Goal: Task Accomplishment & Management: Manage account settings

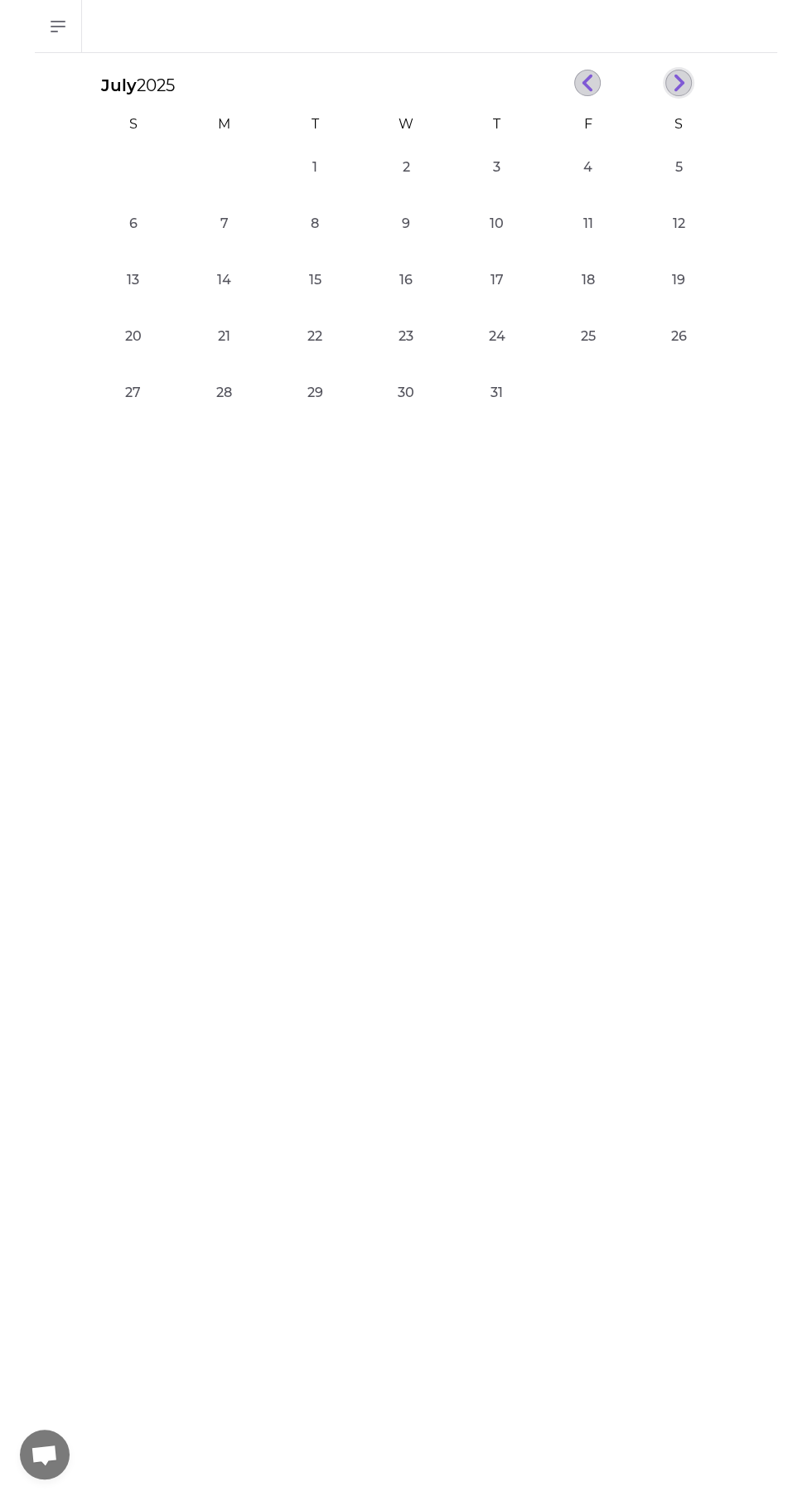
click at [679, 82] on icon "button" at bounding box center [679, 83] width 12 height 19
click at [676, 87] on line "button" at bounding box center [679, 86] width 7 height 7
click at [218, 362] on button "22" at bounding box center [224, 349] width 33 height 33
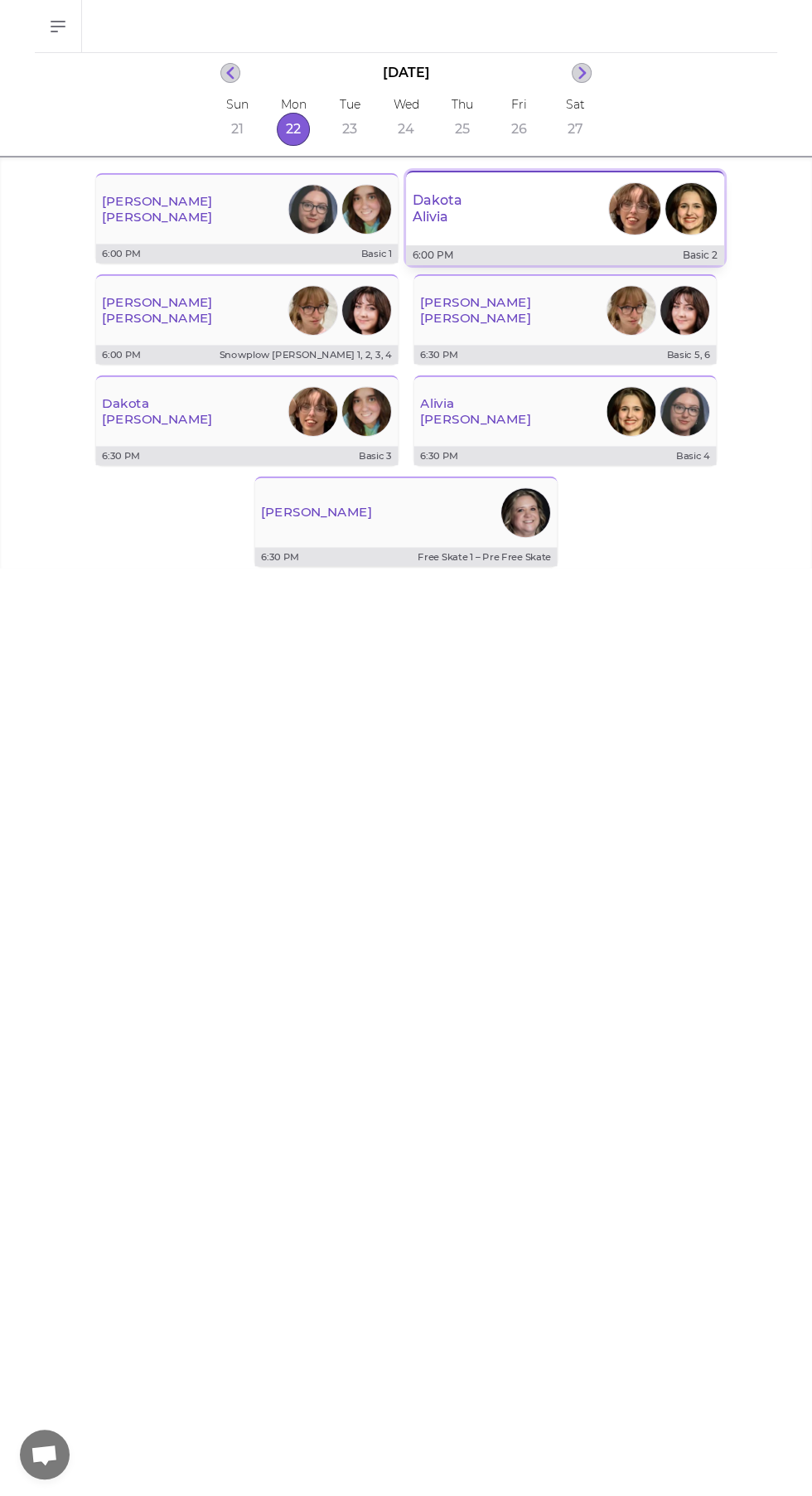
click at [496, 214] on div "[PERSON_NAME]" at bounding box center [565, 208] width 318 height 60
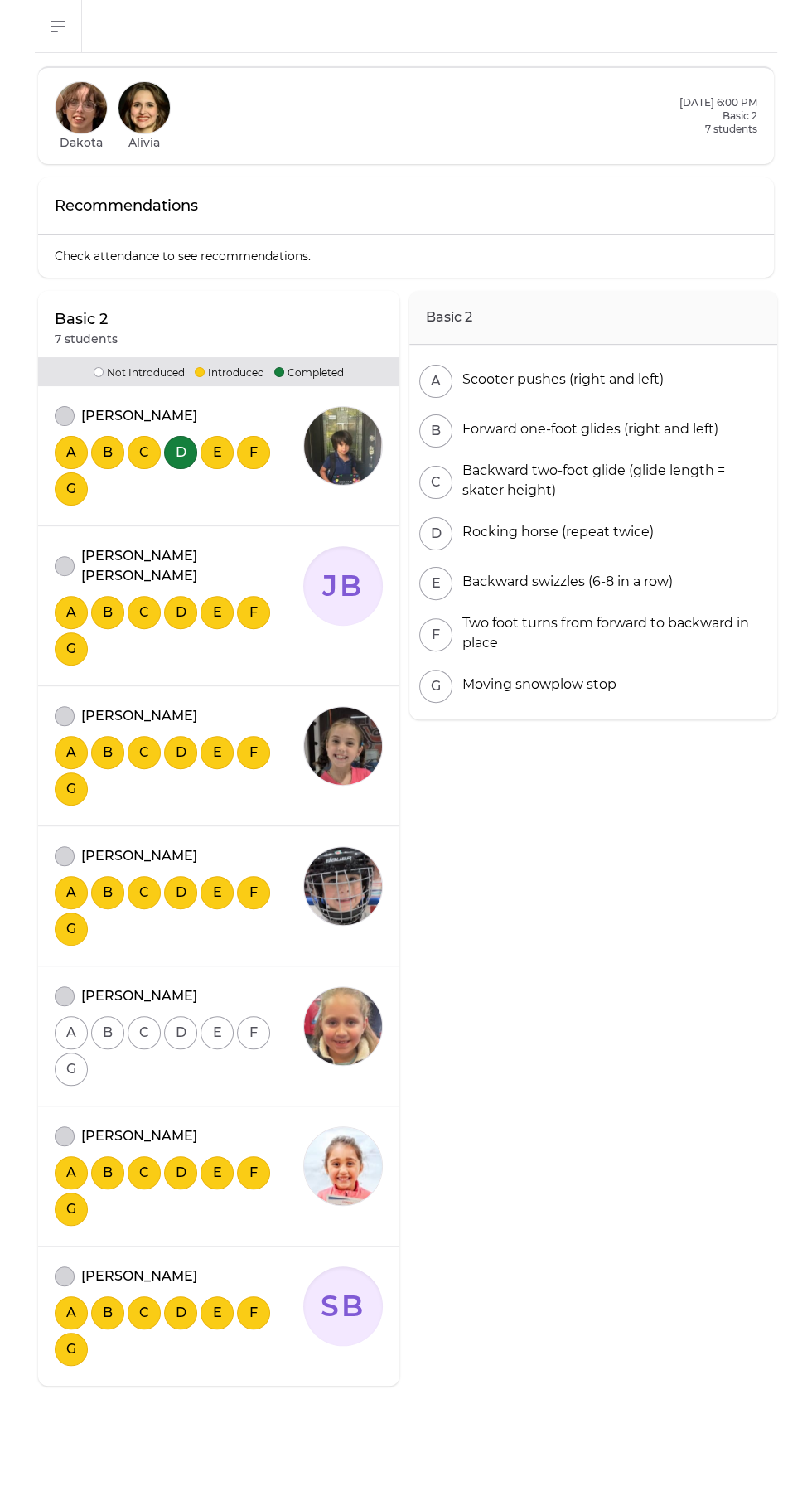
click at [64, 986] on button "attendance" at bounding box center [65, 996] width 20 height 20
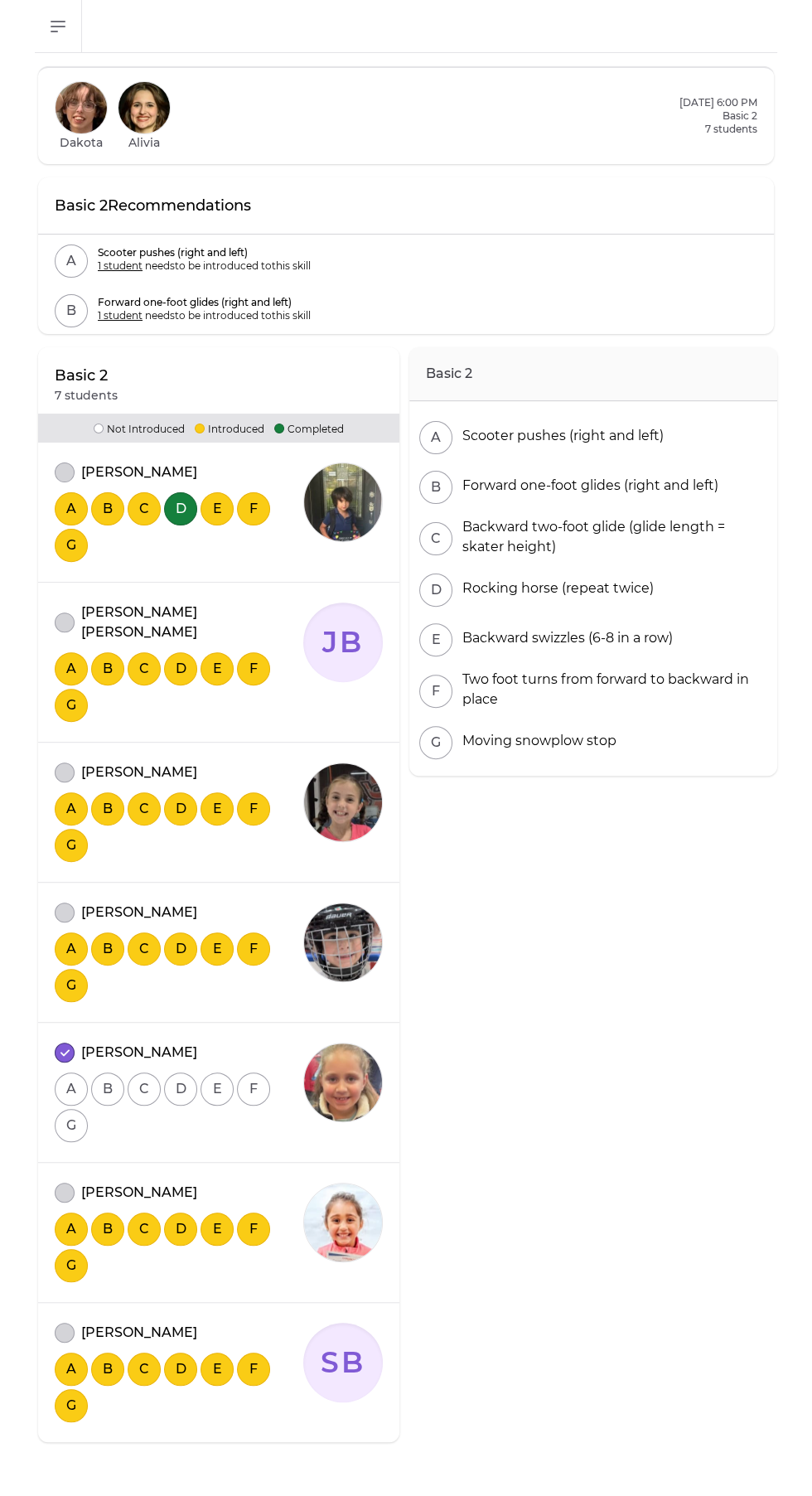
click at [65, 1119] on div "A B C D E F G" at bounding box center [179, 1105] width 249 height 73
click at [65, 1182] on button "attendance" at bounding box center [65, 1192] width 20 height 20
click at [57, 1323] on button "attendance" at bounding box center [65, 1333] width 20 height 20
click at [64, 903] on button "attendance" at bounding box center [65, 912] width 20 height 20
click at [64, 762] on button "attendance" at bounding box center [65, 772] width 20 height 20
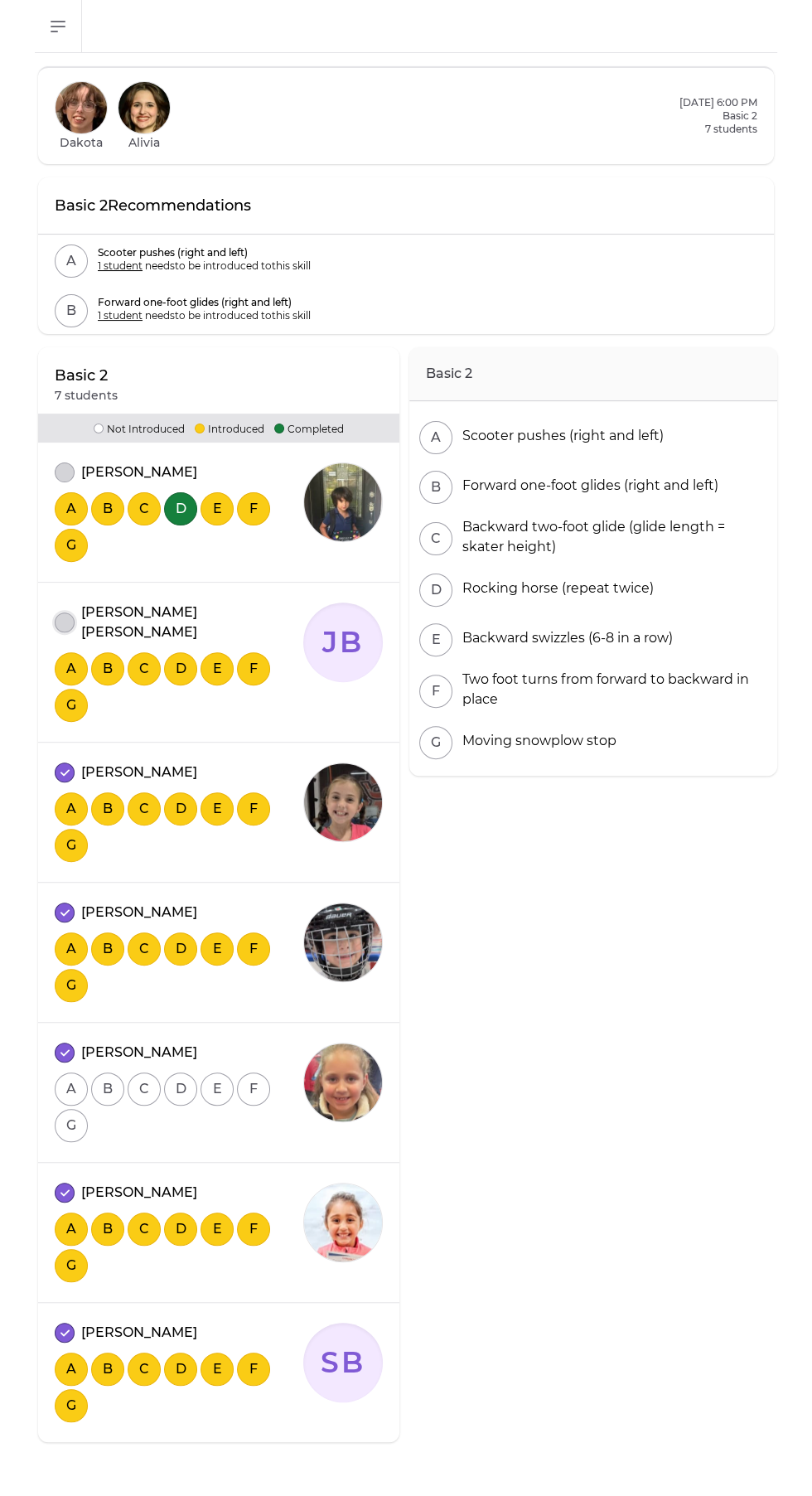
click at [67, 612] on button "attendance" at bounding box center [65, 622] width 20 height 20
click at [67, 471] on button "attendance" at bounding box center [65, 472] width 20 height 20
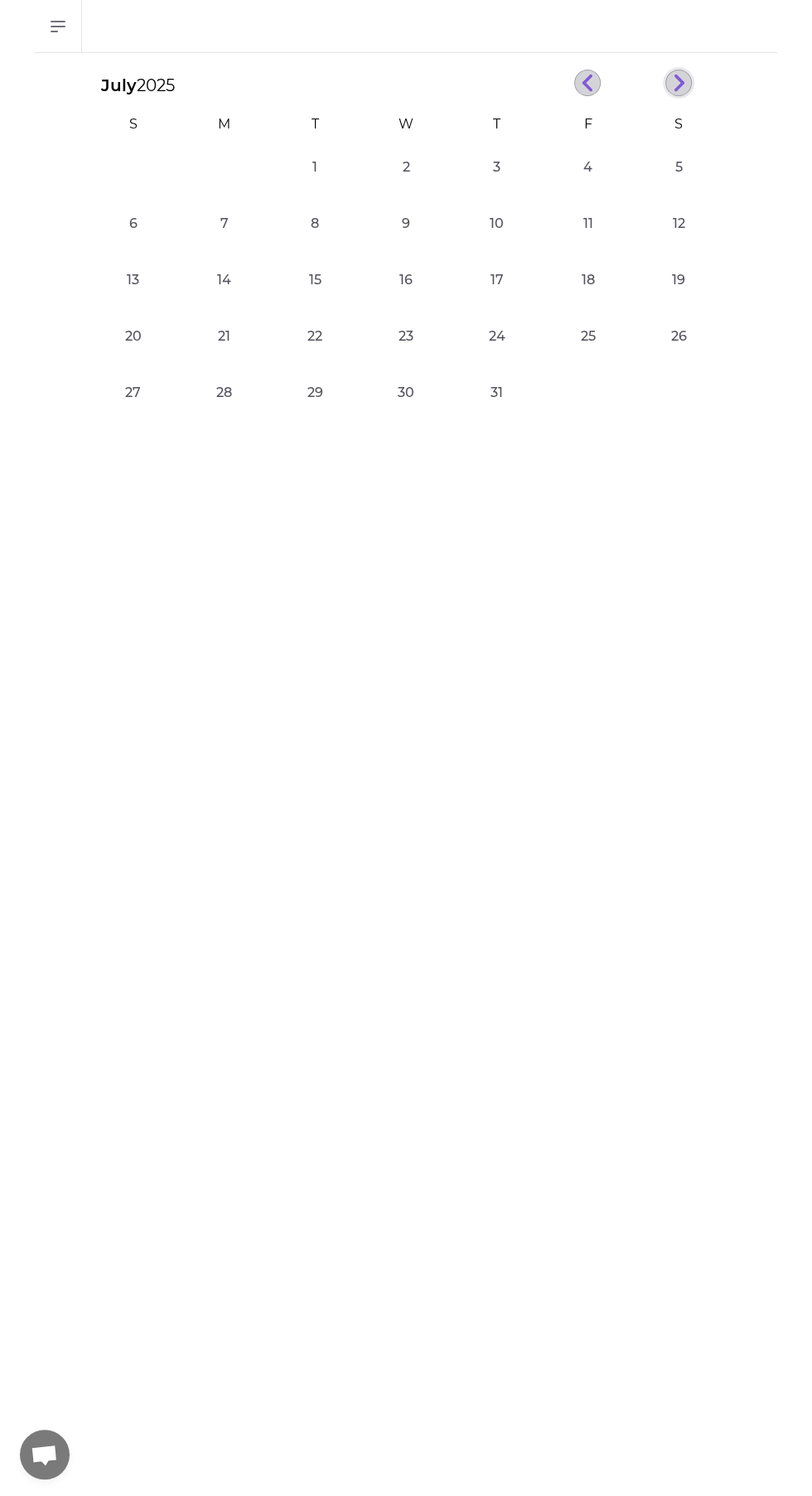
click at [679, 86] on line "button" at bounding box center [679, 86] width 7 height 7
click at [224, 349] on button "22" at bounding box center [224, 349] width 33 height 33
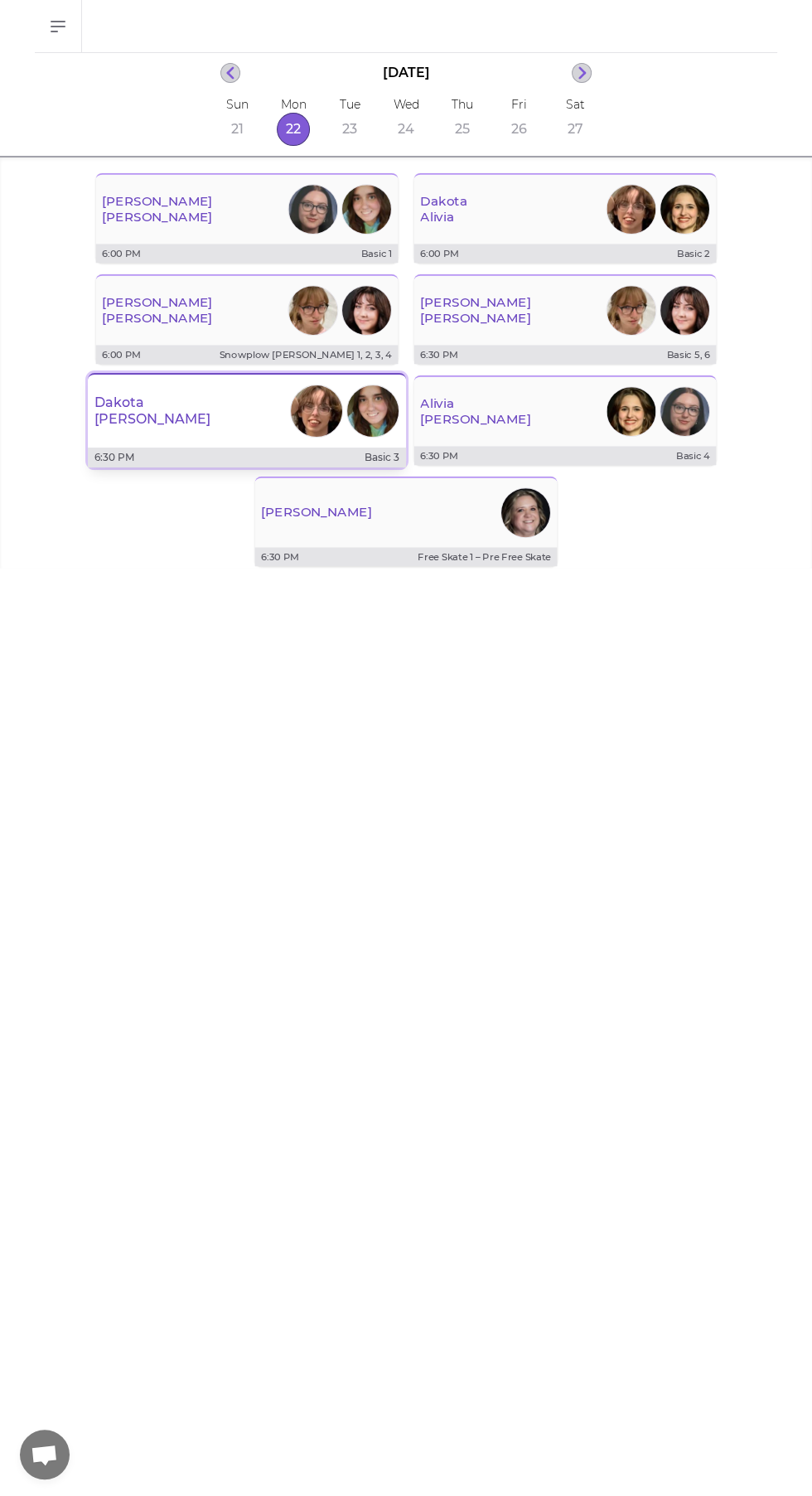
click at [132, 425] on p "[PERSON_NAME]" at bounding box center [152, 419] width 116 height 17
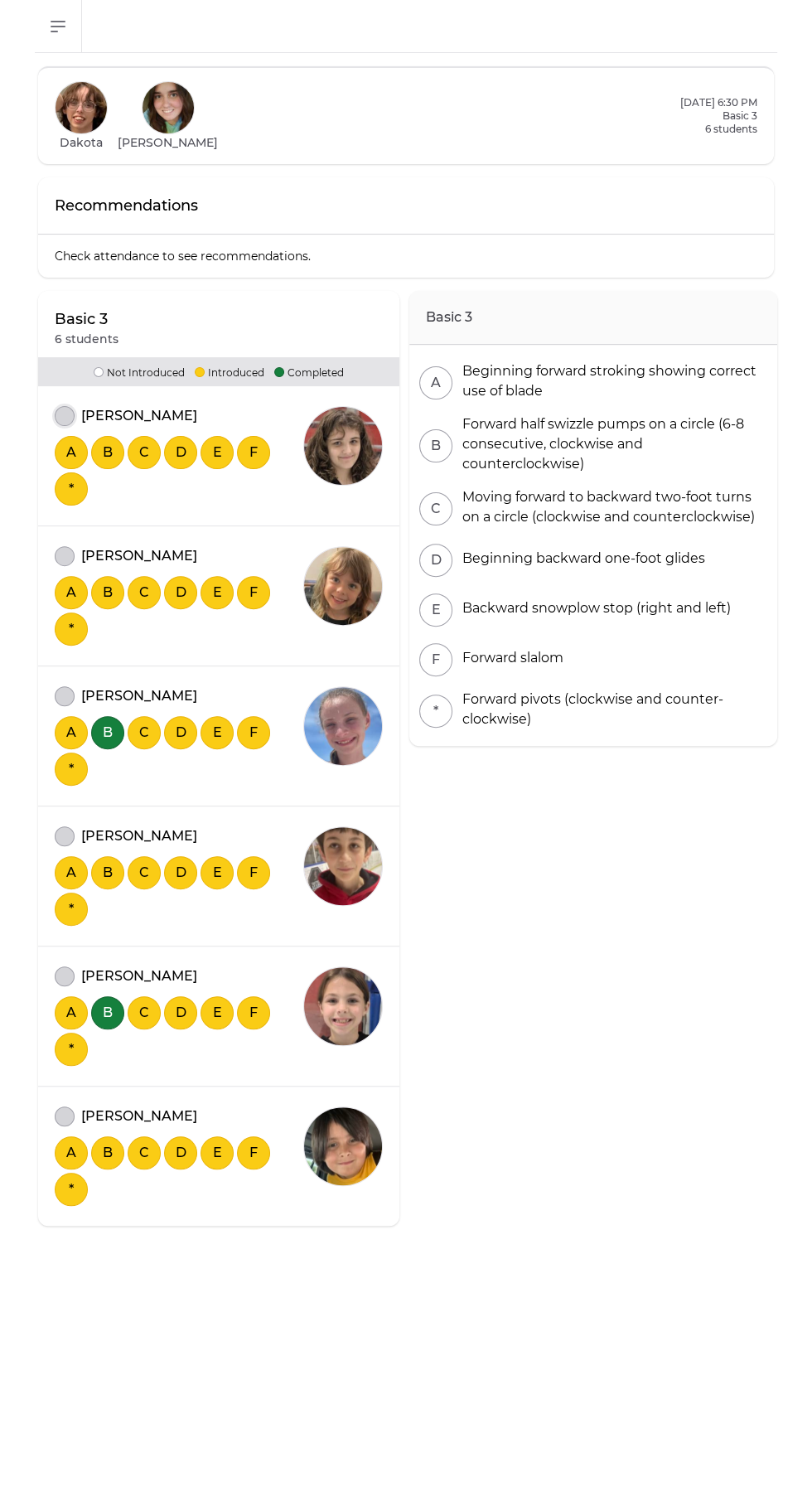
click at [56, 411] on button "attendance" at bounding box center [65, 416] width 20 height 20
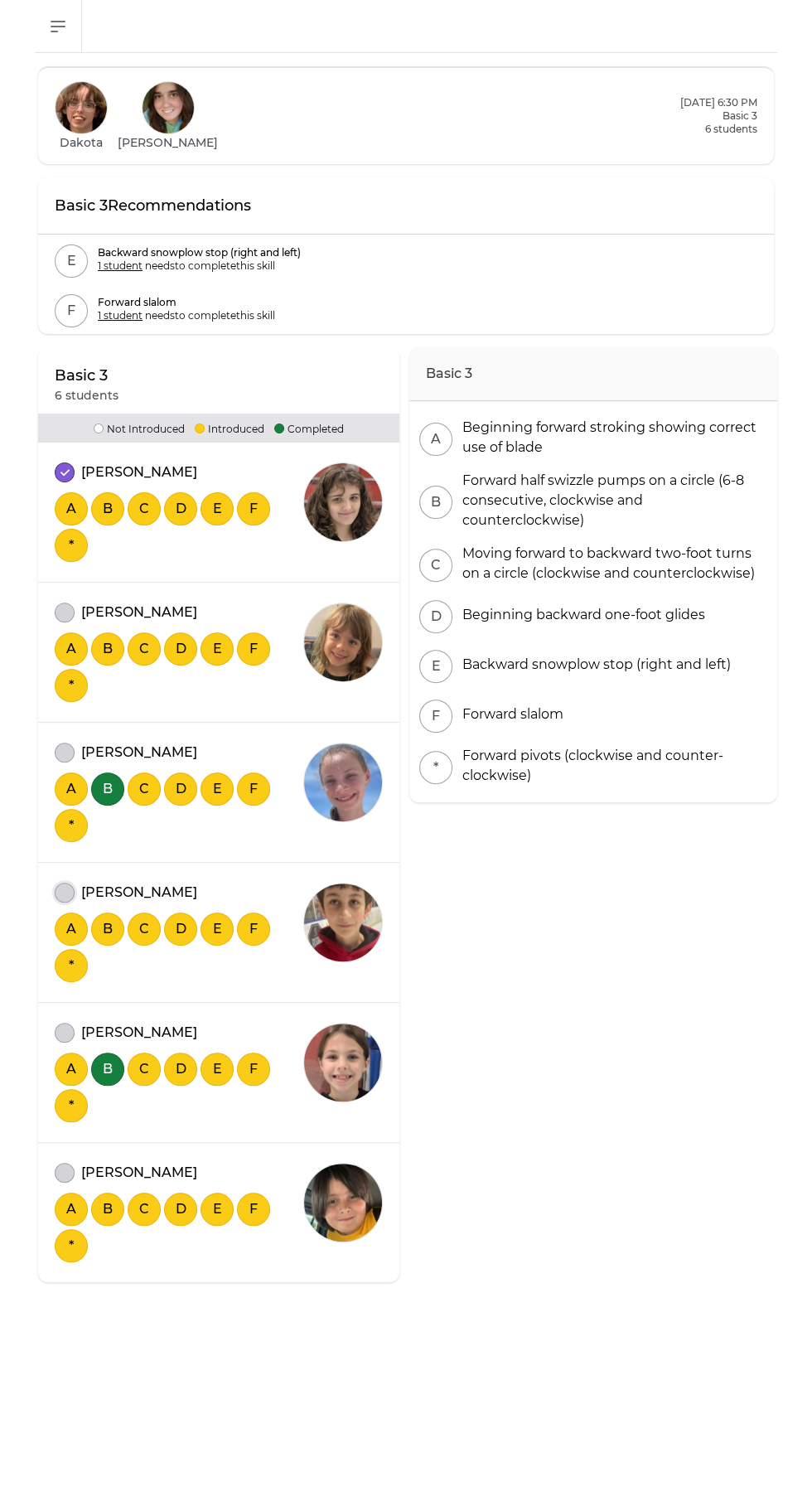
click at [63, 887] on button "attendance" at bounding box center [65, 892] width 20 height 20
click at [56, 744] on div "[PERSON_NAME]" at bounding box center [179, 752] width 249 height 20
click at [63, 604] on button "attendance" at bounding box center [65, 612] width 20 height 20
click at [67, 752] on button "attendance" at bounding box center [65, 752] width 20 height 20
click at [63, 1028] on button "attendance" at bounding box center [65, 1032] width 20 height 20
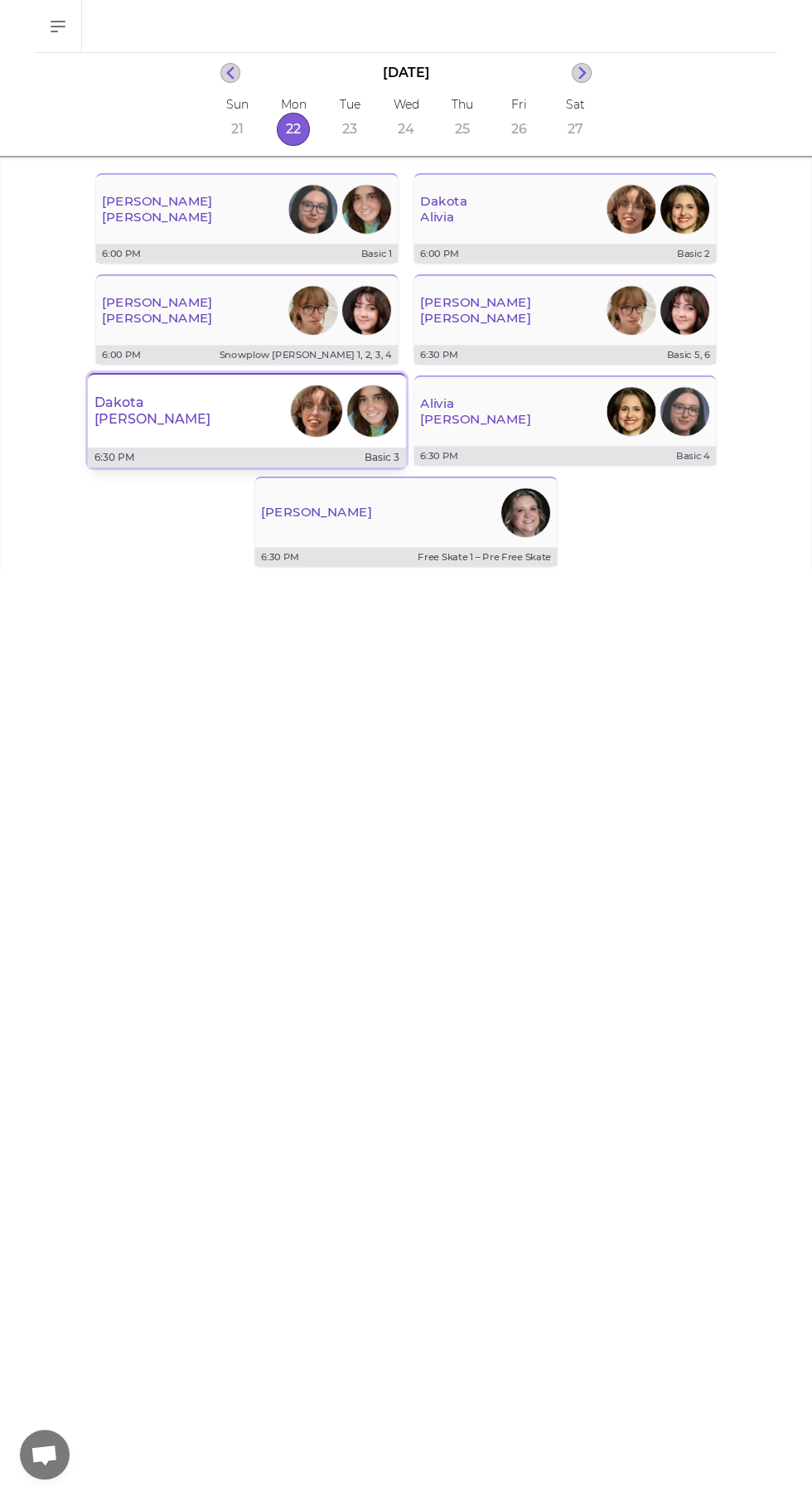
click at [129, 450] on p "6:30 PM" at bounding box center [114, 457] width 40 height 13
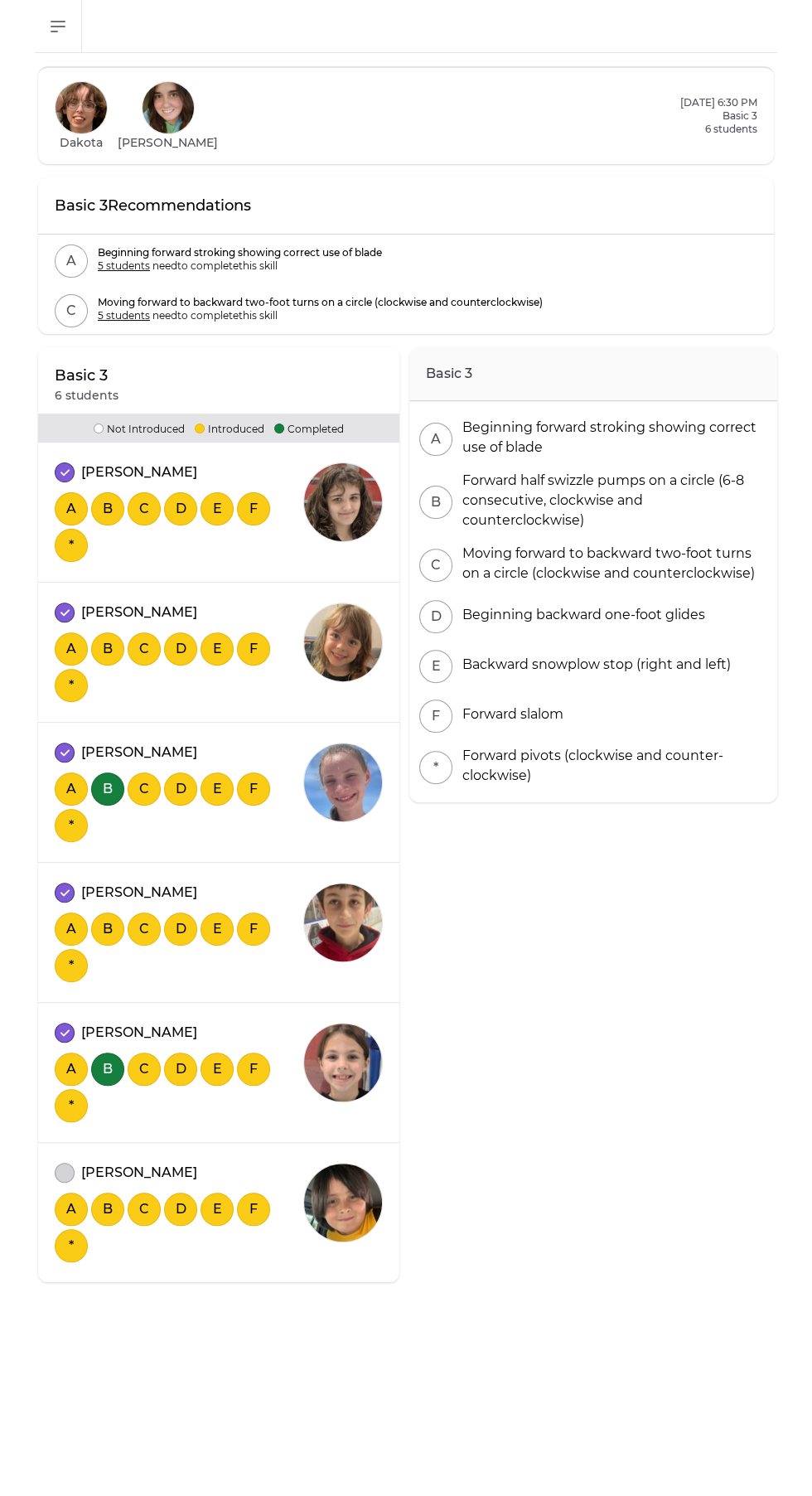
click at [69, 1163] on div "[PERSON_NAME]" at bounding box center [179, 1173] width 249 height 20
